Goal: Subscribe to service/newsletter

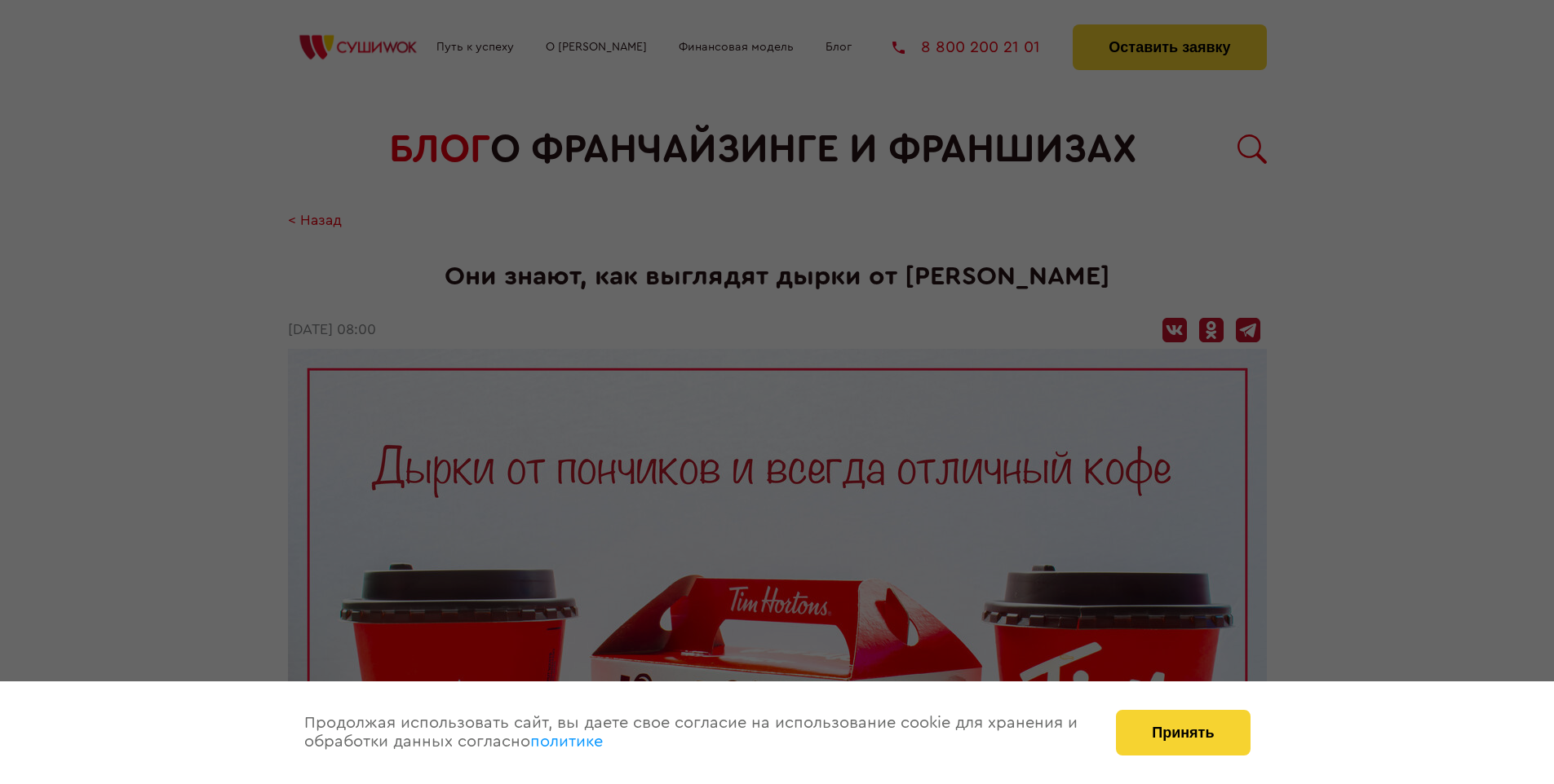
scroll to position [3709, 0]
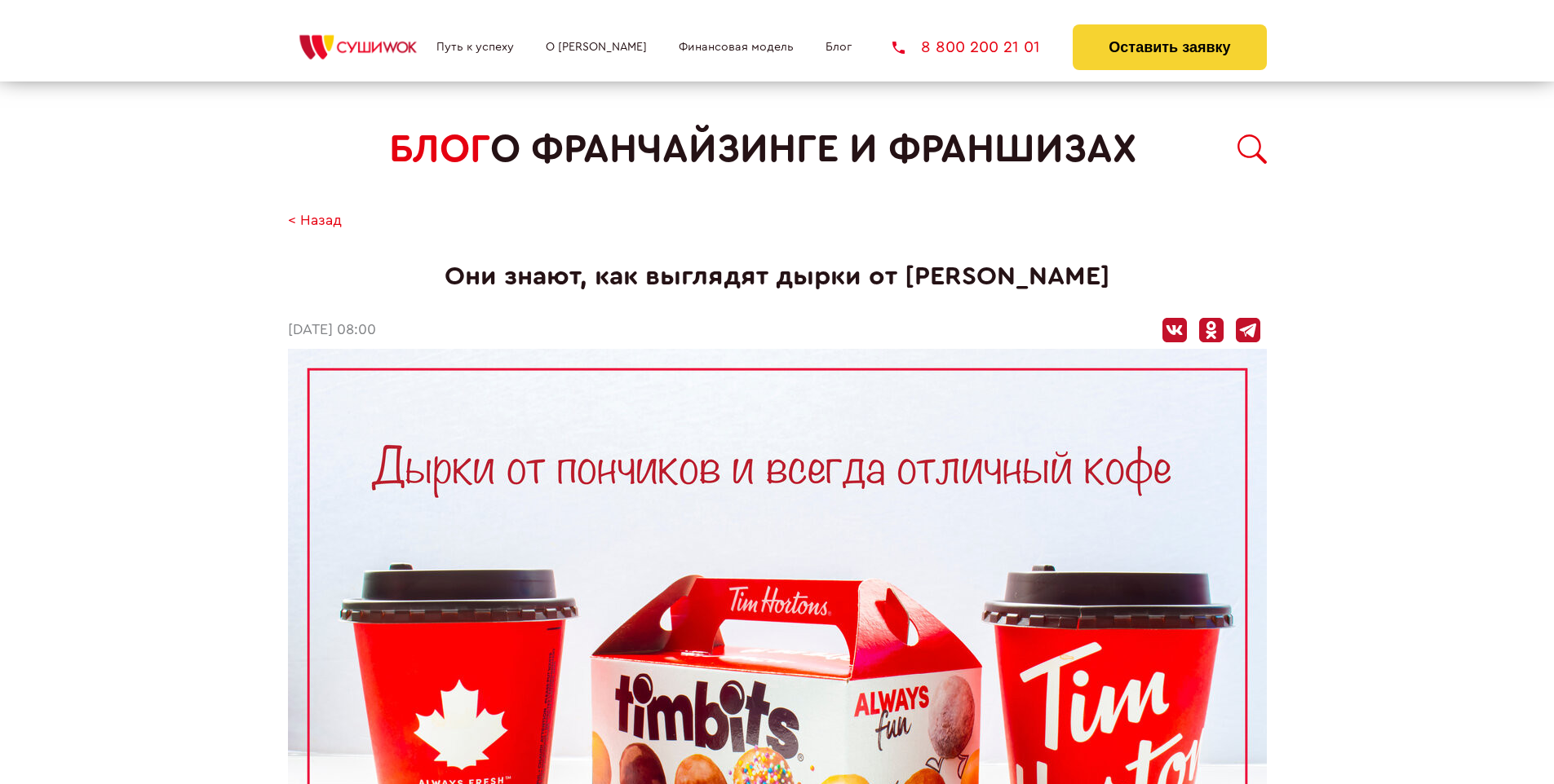
scroll to position [3709, 0]
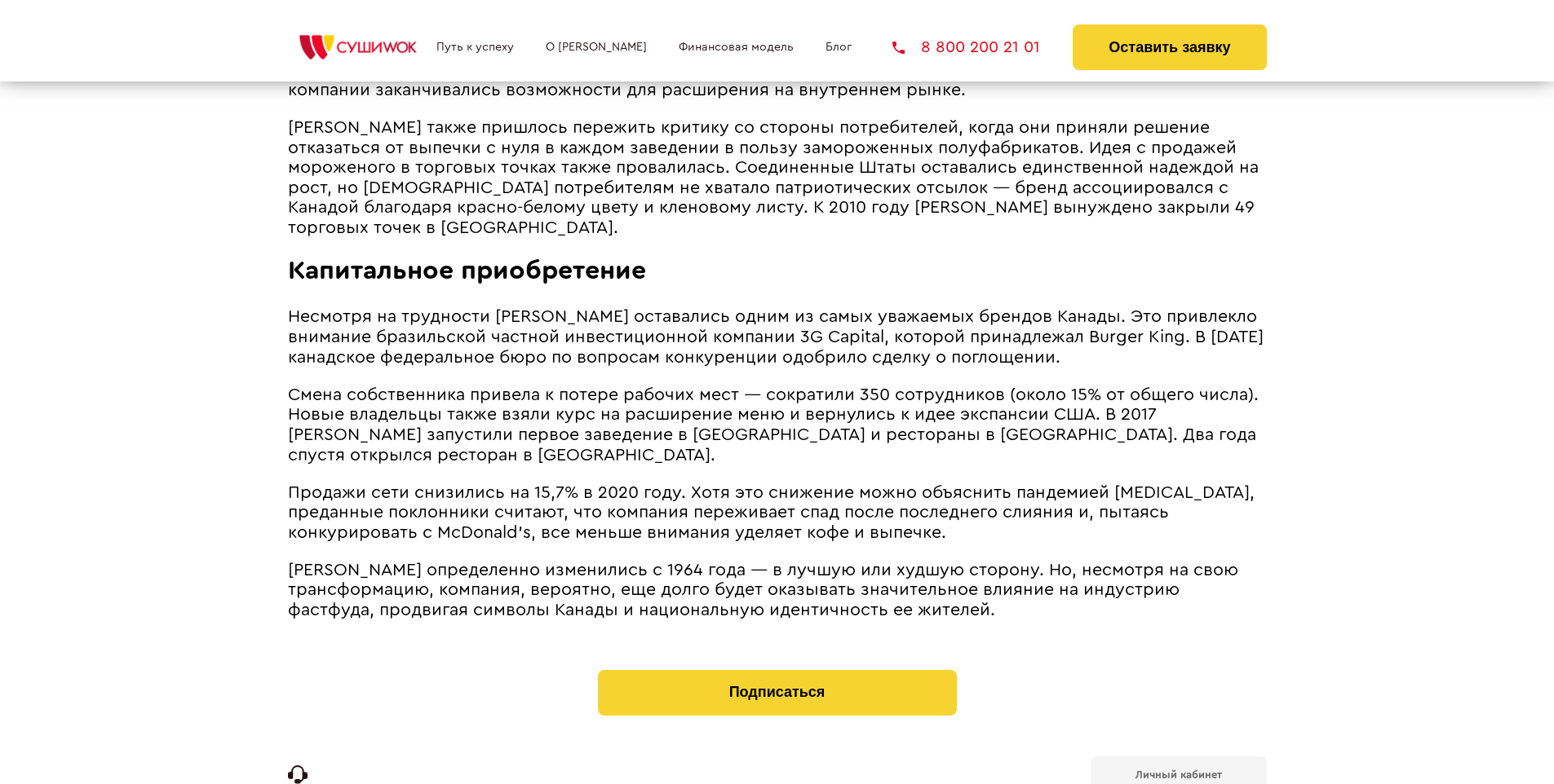
click at [1178, 770] on b "Личный кабинет" at bounding box center [1178, 775] width 87 height 10
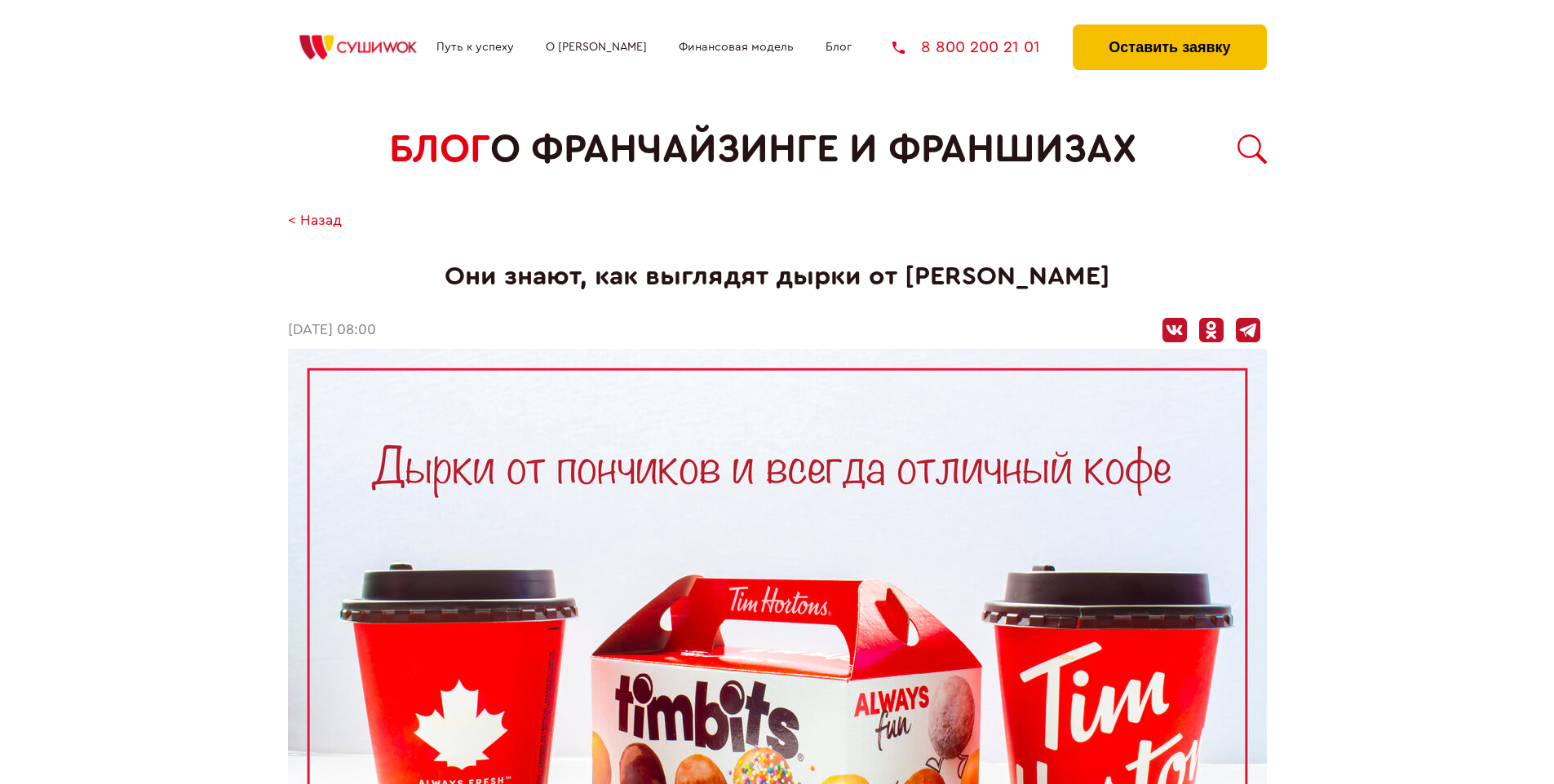
click at [1169, 29] on button "Оставить заявку" at bounding box center [1169, 47] width 193 height 45
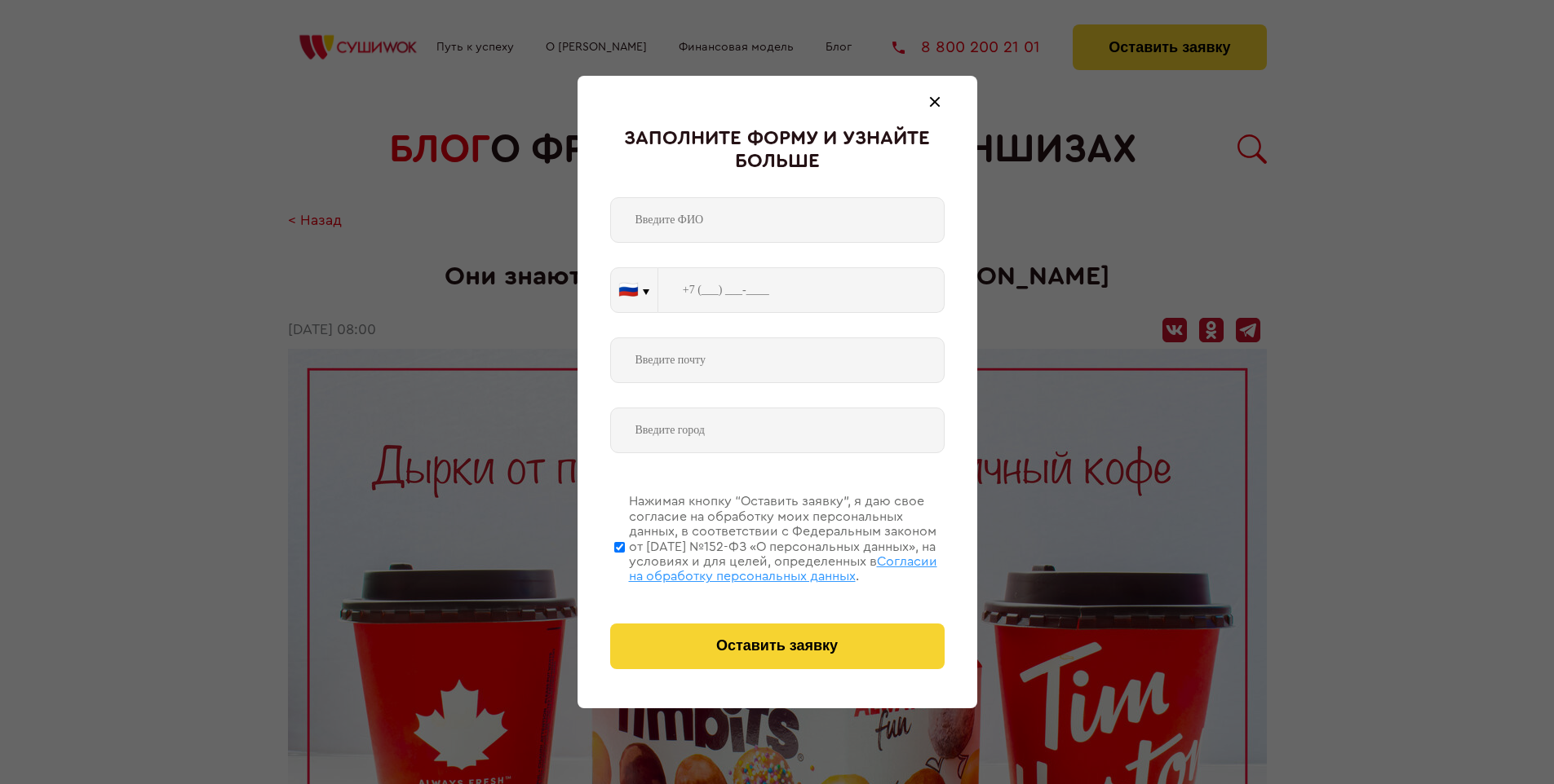
click at [756, 566] on span "Согласии на обработку персональных данных" at bounding box center [783, 569] width 309 height 28
click at [624, 566] on input "Нажимая кнопку “Оставить заявку”, я даю свое согласие на обработку моих персона…" at bounding box center [619, 546] width 10 height 130
checkbox input "false"
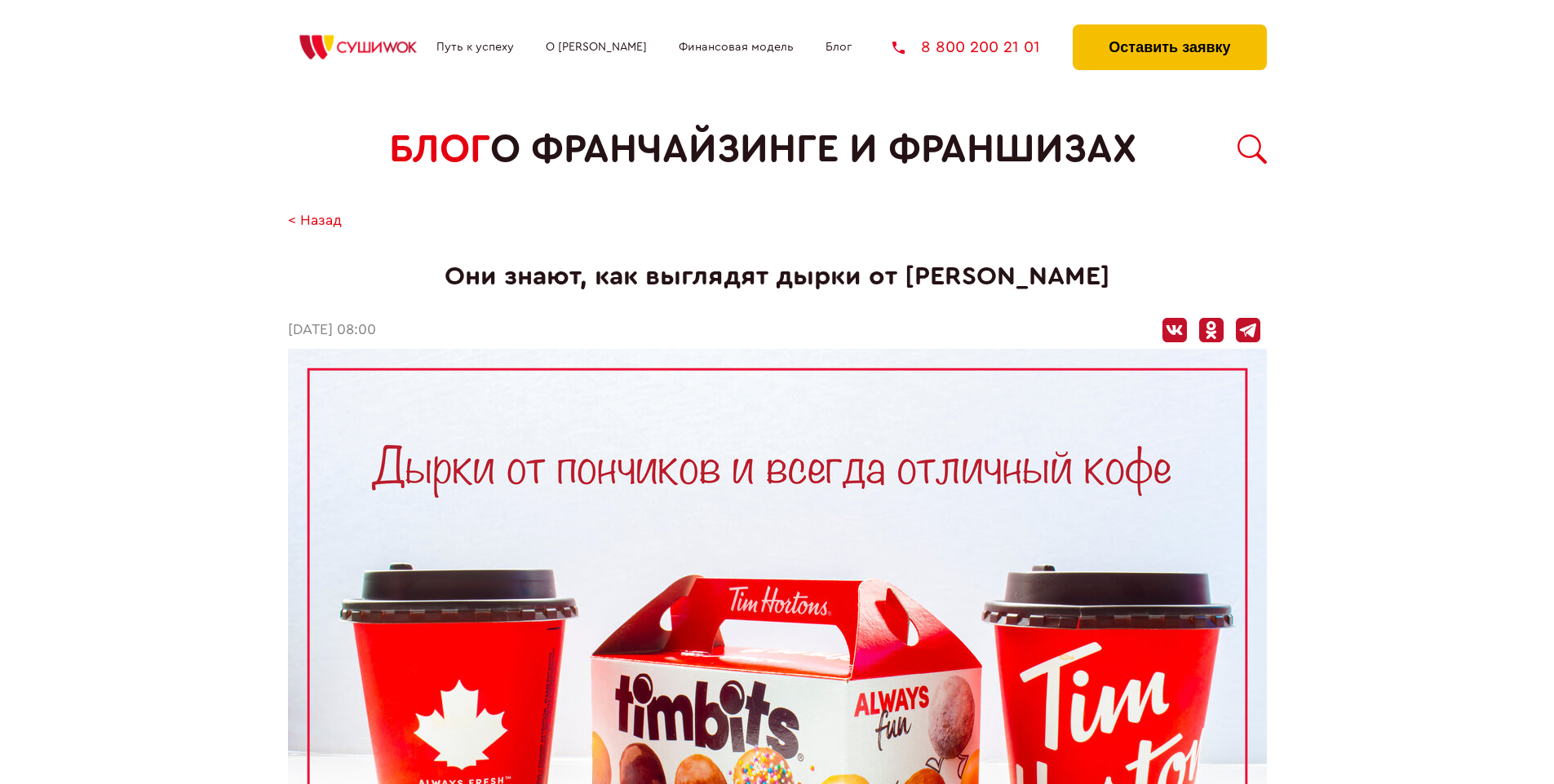
click at [1169, 29] on button "Оставить заявку" at bounding box center [1169, 47] width 193 height 45
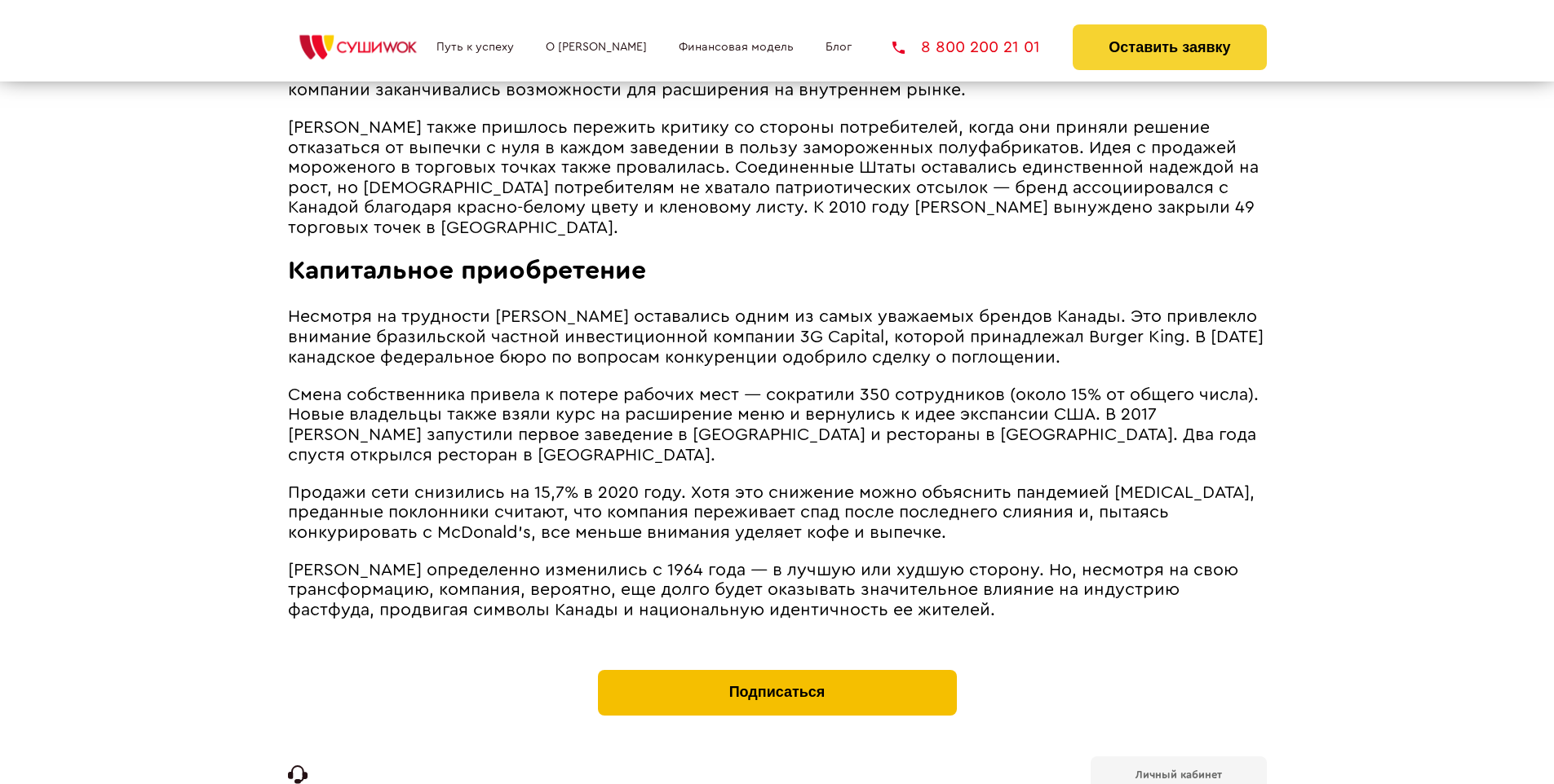
click at [777, 670] on button "Подписаться" at bounding box center [777, 693] width 359 height 45
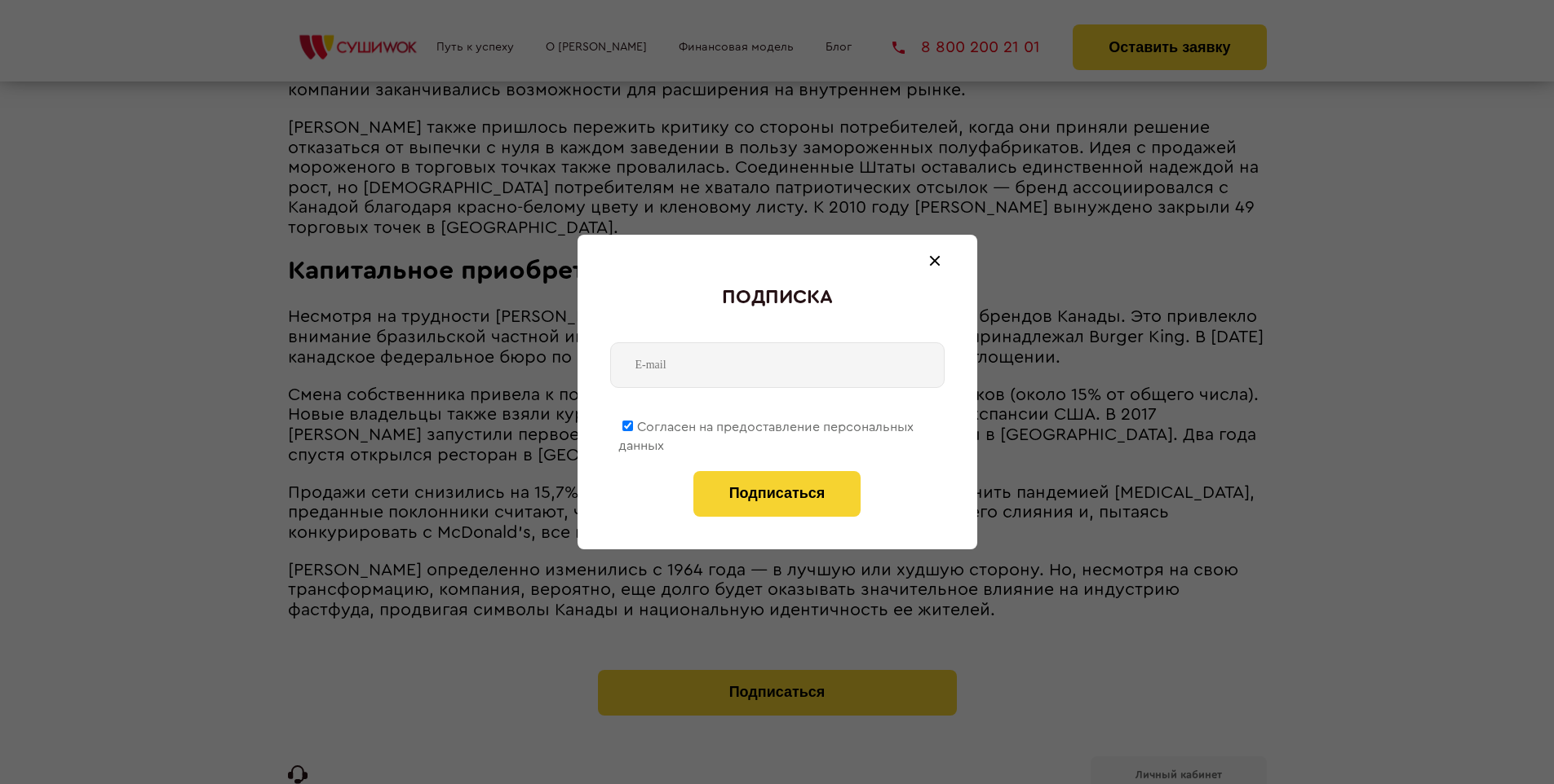
click at [767, 424] on span "Согласен на предоставление персональных данных" at bounding box center [766, 436] width 296 height 31
click at [633, 424] on input "Согласен на предоставление персональных данных" at bounding box center [628, 426] width 10 height 10
checkbox input "false"
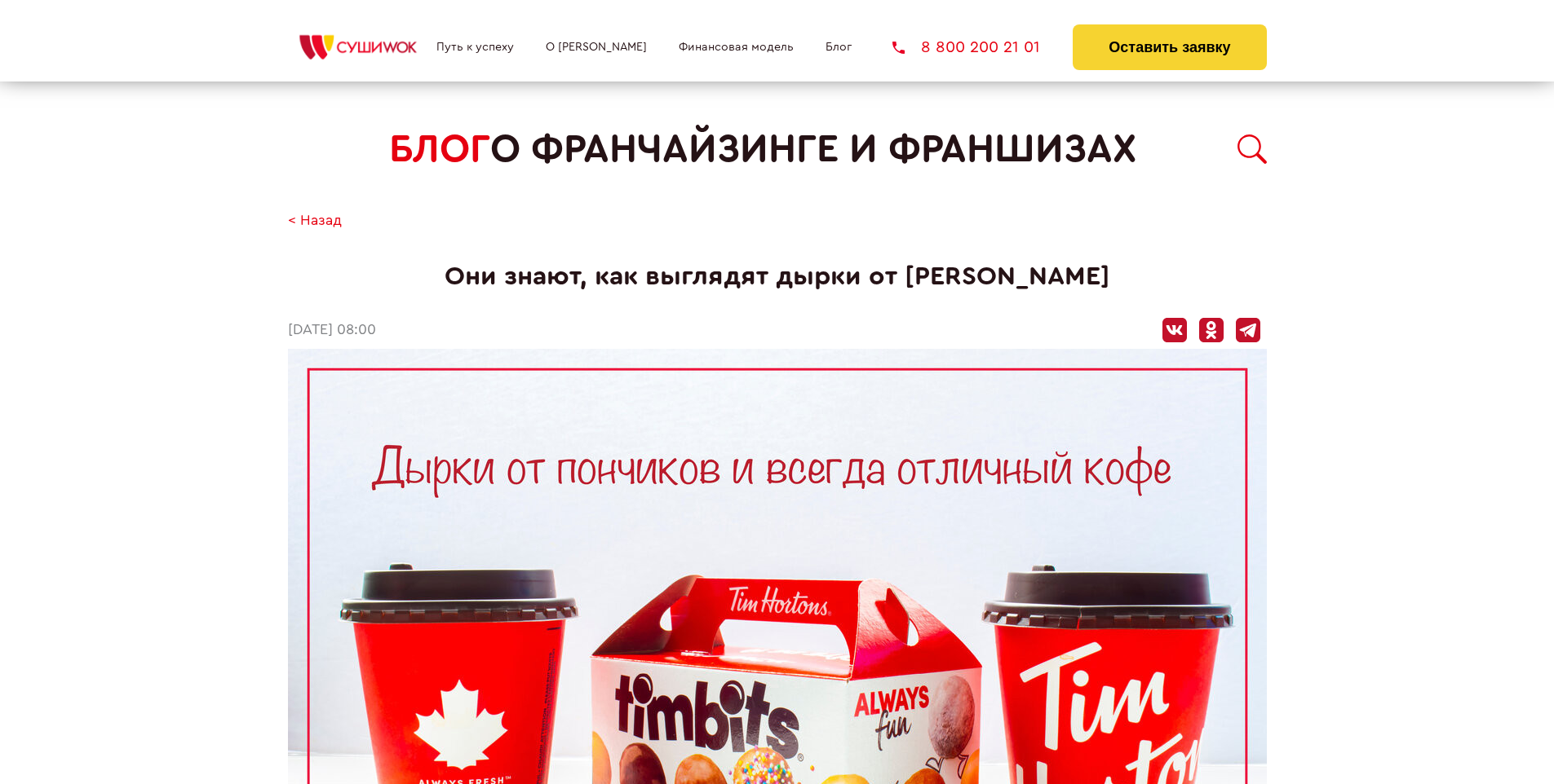
scroll to position [3709, 0]
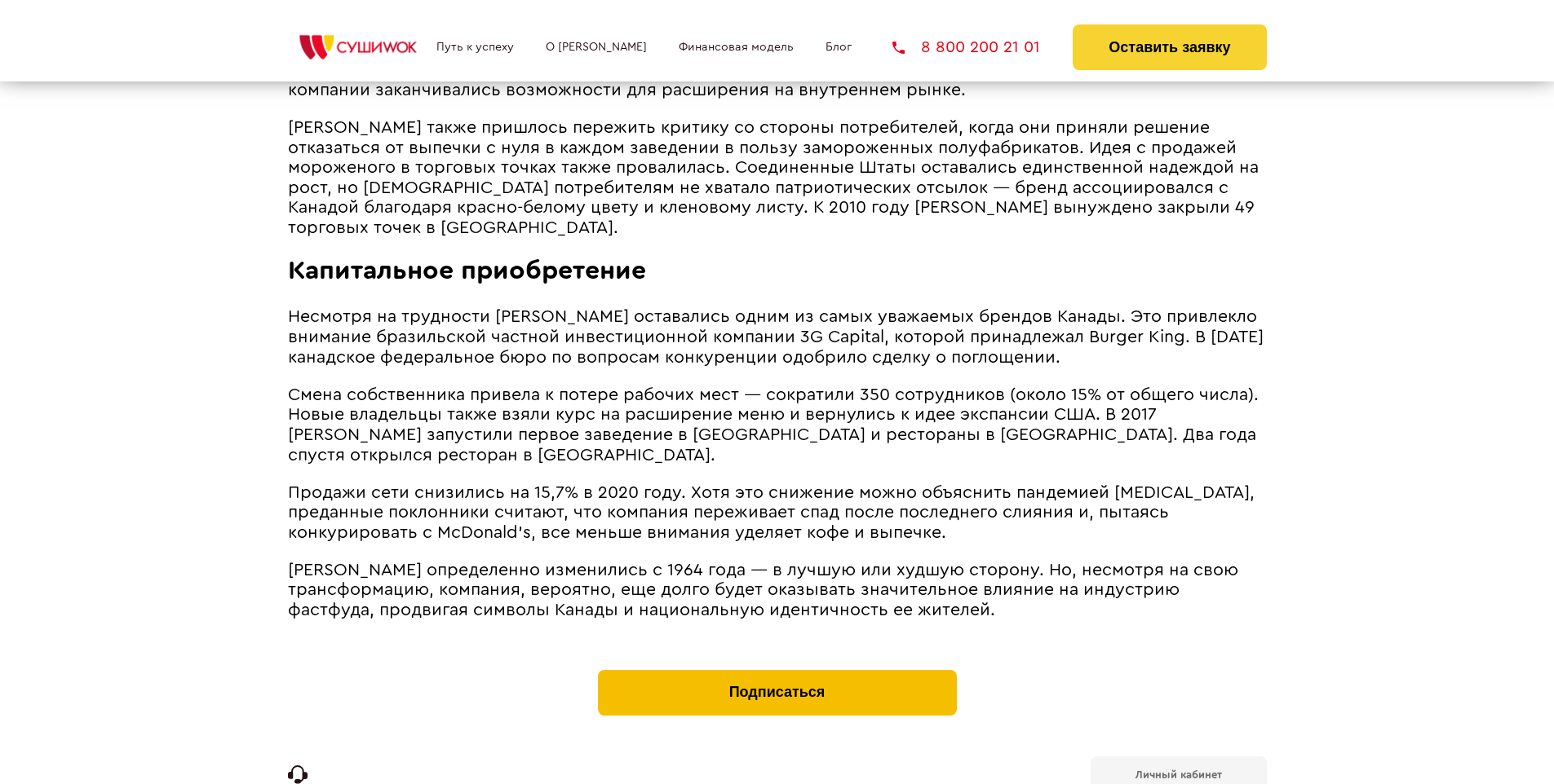
click at [777, 670] on button "Подписаться" at bounding box center [777, 693] width 359 height 45
